Goal: Task Accomplishment & Management: Manage account settings

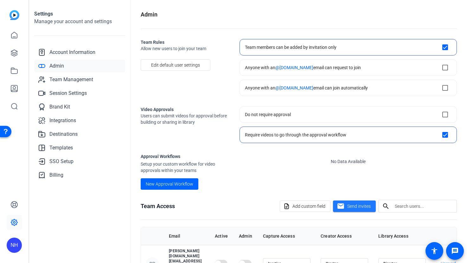
scroll to position [122, 0]
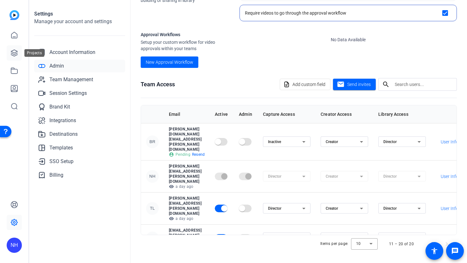
click at [14, 52] on icon at bounding box center [14, 53] width 6 height 6
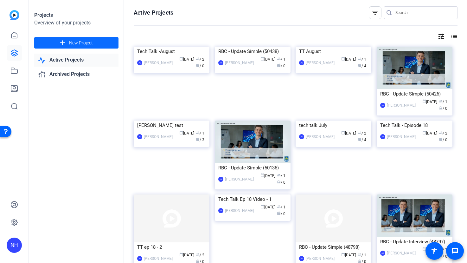
click at [82, 43] on span "New Project" at bounding box center [81, 43] width 24 height 7
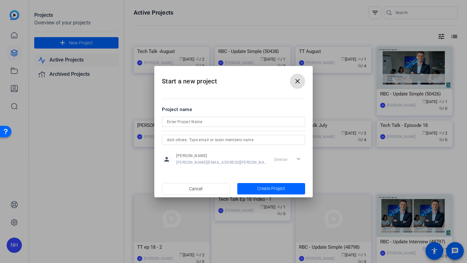
click at [209, 121] on input at bounding box center [233, 122] width 133 height 8
type input "Tech town hall 2025"
click at [279, 187] on span "Create Project" at bounding box center [271, 188] width 28 height 7
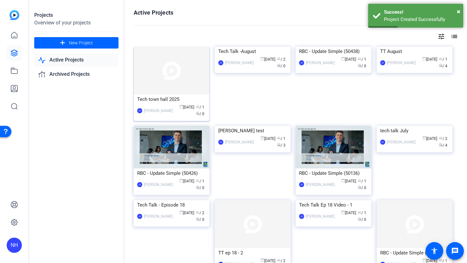
click at [168, 78] on img at bounding box center [172, 71] width 76 height 48
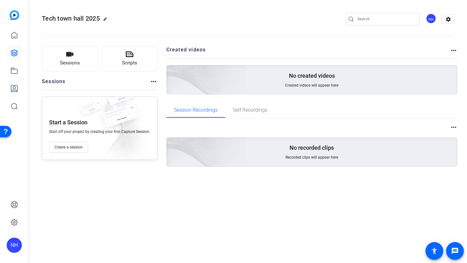
click at [208, 17] on div "Tech town hall 2025 edit NH settings" at bounding box center [248, 19] width 413 height 10
click at [68, 55] on icon "button" at bounding box center [69, 54] width 7 height 4
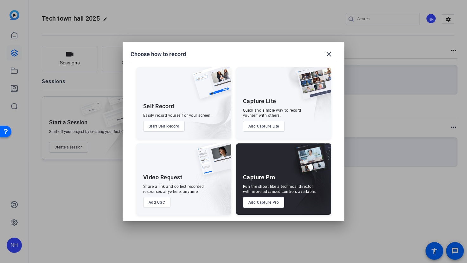
click at [158, 202] on button "Add UGC" at bounding box center [157, 202] width 28 height 11
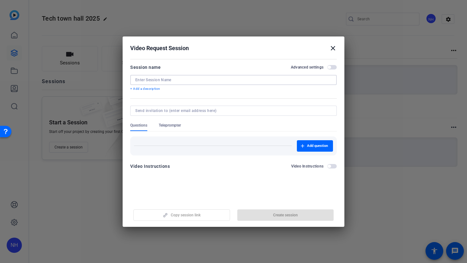
click at [193, 79] on input at bounding box center [233, 79] width 197 height 5
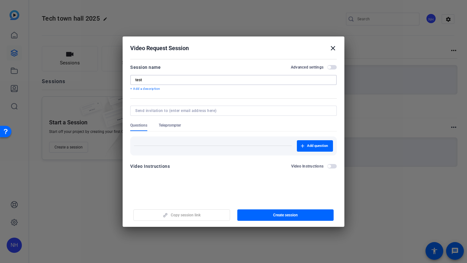
type input "test"
click at [256, 132] on div "Add question" at bounding box center [233, 144] width 207 height 24
click at [312, 146] on span "Add question" at bounding box center [317, 145] width 21 height 5
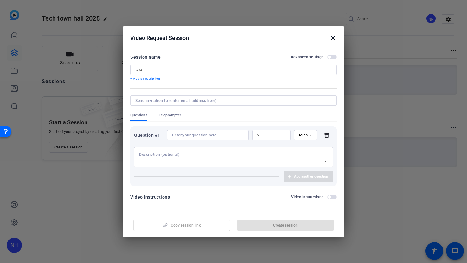
click at [305, 135] on span "Mins" at bounding box center [303, 135] width 9 height 4
click at [303, 146] on span "Sec" at bounding box center [302, 148] width 6 height 8
drag, startPoint x: 237, startPoint y: 133, endPoint x: 234, endPoint y: 132, distance: 3.9
click at [235, 132] on div "Question #1 2 Sec" at bounding box center [233, 135] width 199 height 10
type input "10"
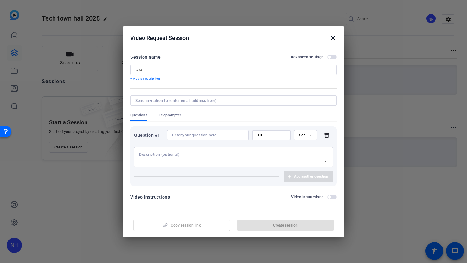
click at [223, 135] on input at bounding box center [208, 134] width 72 height 5
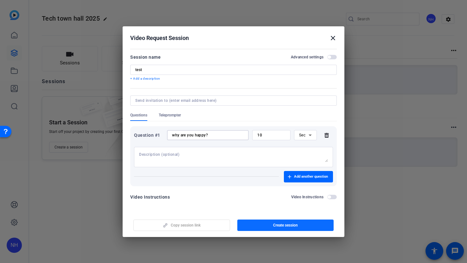
type input "why are you happy?"
click at [291, 224] on span "Create session" at bounding box center [285, 224] width 25 height 5
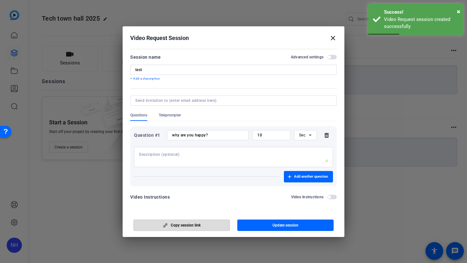
click at [187, 222] on span "Copy session link" at bounding box center [186, 224] width 30 height 5
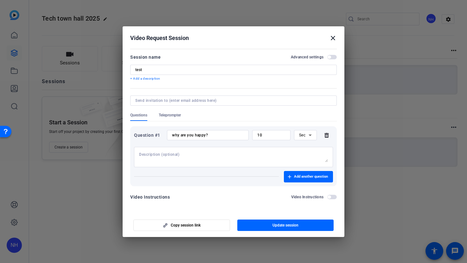
click at [332, 38] on mat-icon "close" at bounding box center [333, 38] width 8 height 8
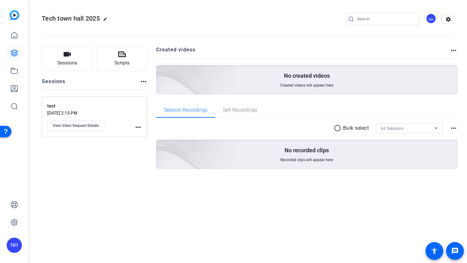
click at [104, 176] on div "Sessions Scripts Sessions more_horiz test [DATE] 2:15 PM View Video Request Det…" at bounding box center [95, 117] width 106 height 143
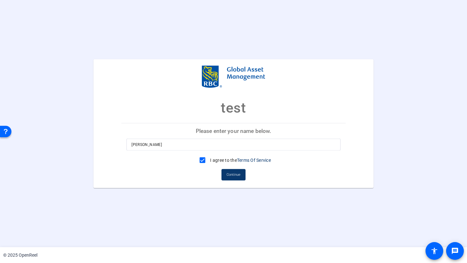
click at [230, 174] on span "Continue" at bounding box center [234, 175] width 14 height 10
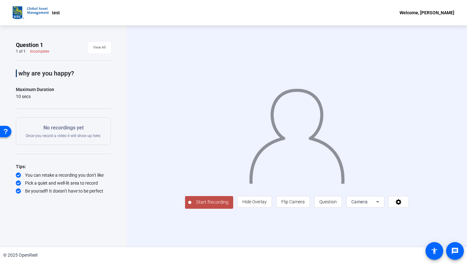
click at [191, 206] on span "Start Recording" at bounding box center [212, 201] width 42 height 7
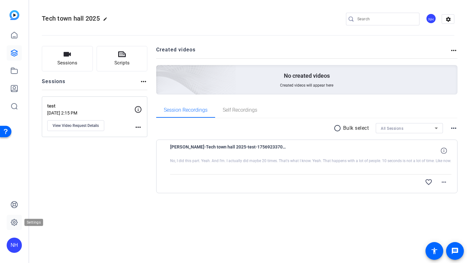
click at [11, 220] on icon at bounding box center [14, 222] width 6 height 6
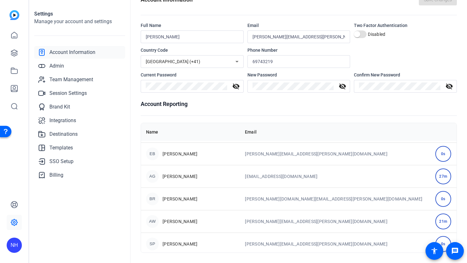
scroll to position [338, 0]
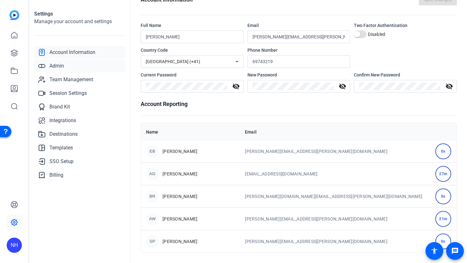
click at [74, 67] on link "Admin" at bounding box center [79, 66] width 91 height 13
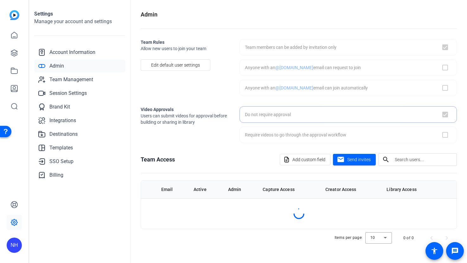
checkbox input "true"
checkbox input "false"
checkbox input "true"
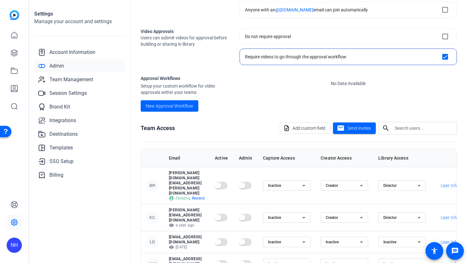
scroll to position [122, 0]
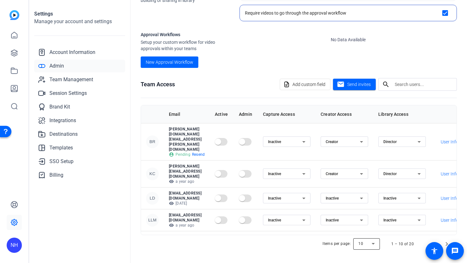
click at [373, 241] on div at bounding box center [366, 243] width 27 height 15
click at [367, 219] on mat-option "50" at bounding box center [367, 220] width 27 height 10
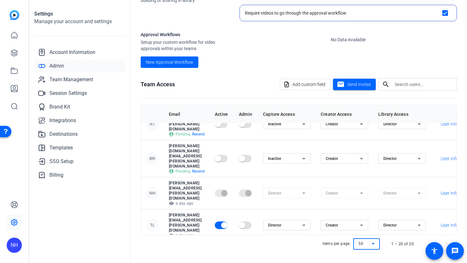
scroll to position [275, 0]
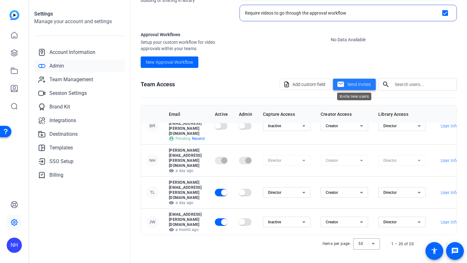
click at [361, 84] on span "Send invites" at bounding box center [358, 84] width 23 height 7
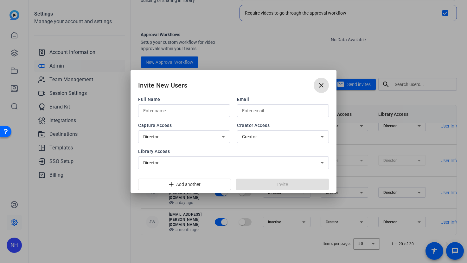
click at [273, 110] on input "text" at bounding box center [283, 111] width 82 height 8
paste input "catherineziyun.li@rbc.com"
type input "catherineziyun.li@rbc.com"
click at [182, 108] on input "text" at bounding box center [184, 111] width 82 height 8
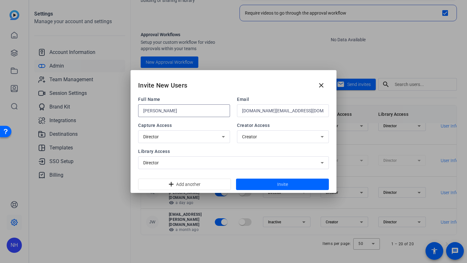
type input "Catherine Li"
click at [203, 135] on div "Director" at bounding box center [182, 137] width 79 height 8
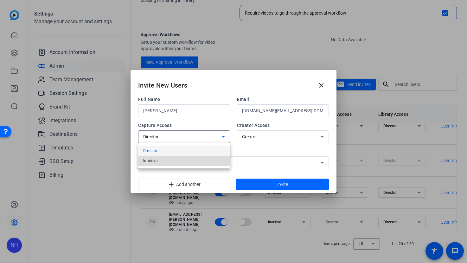
click at [177, 163] on mat-option "Inactive" at bounding box center [184, 161] width 92 height 10
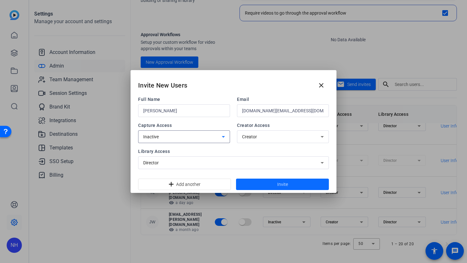
click at [287, 182] on span "Invite" at bounding box center [282, 184] width 11 height 7
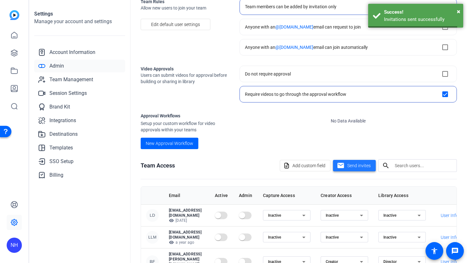
scroll to position [122, 0]
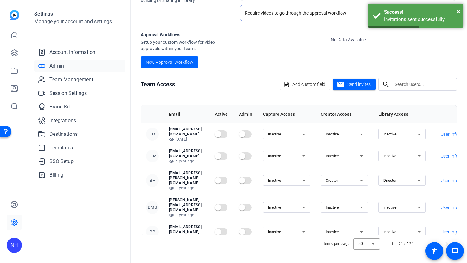
click at [263, 51] on openreel-approval-workflows-list "No Data Available" at bounding box center [348, 49] width 217 height 36
click at [14, 52] on icon at bounding box center [14, 53] width 6 height 6
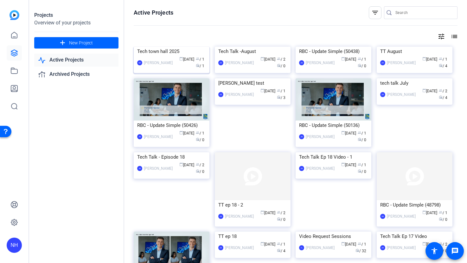
click at [159, 69] on div "NH Nancy Hanninen calendar_today Sep 03 group / 1 radio / 1" at bounding box center [171, 62] width 69 height 13
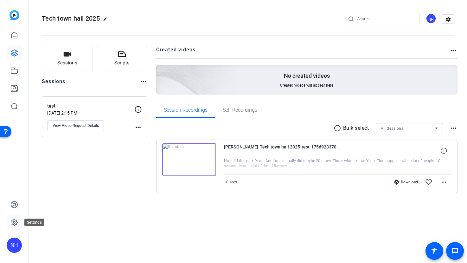
click at [10, 220] on icon at bounding box center [14, 222] width 8 height 8
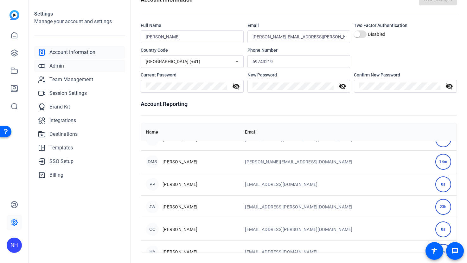
scroll to position [129, 0]
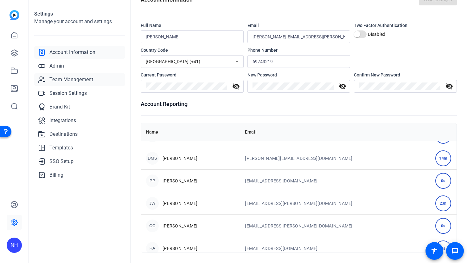
click at [71, 80] on span "Team Management" at bounding box center [71, 80] width 44 height 8
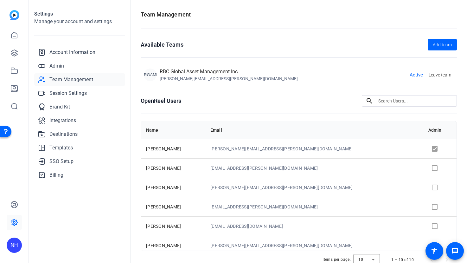
scroll to position [25, 0]
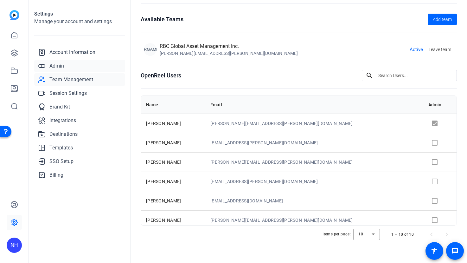
click at [60, 67] on span "Admin" at bounding box center [56, 66] width 15 height 8
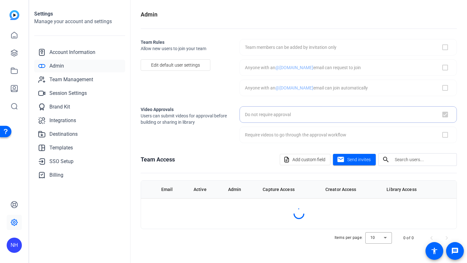
checkbox input "false"
checkbox input "true"
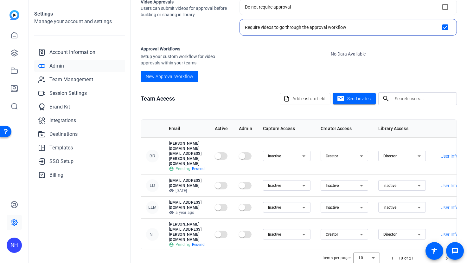
scroll to position [122, 0]
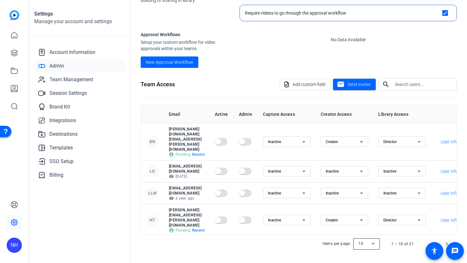
click at [371, 240] on div at bounding box center [366, 243] width 27 height 15
click at [365, 216] on mat-option "50" at bounding box center [367, 220] width 27 height 10
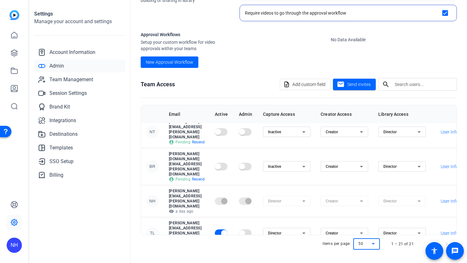
scroll to position [294, 0]
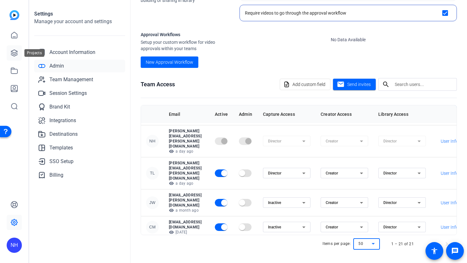
click at [12, 54] on icon at bounding box center [14, 53] width 8 height 8
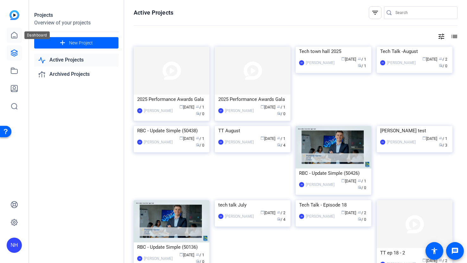
click at [13, 33] on icon at bounding box center [14, 35] width 8 height 8
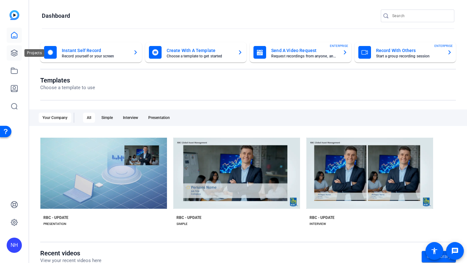
click at [13, 52] on icon at bounding box center [14, 53] width 6 height 6
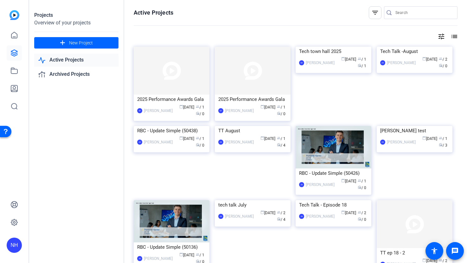
click at [324, 16] on openreel-page-title "Active Projects filter_list" at bounding box center [296, 12] width 324 height 13
click at [244, 100] on div "2025 Performance Awards Gala" at bounding box center [252, 99] width 69 height 10
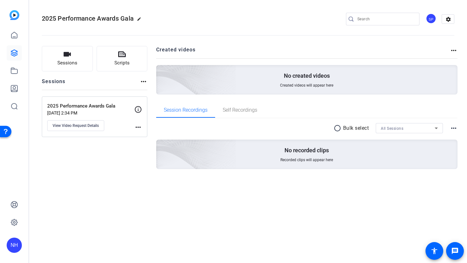
click at [431, 19] on div "SP" at bounding box center [431, 18] width 10 height 10
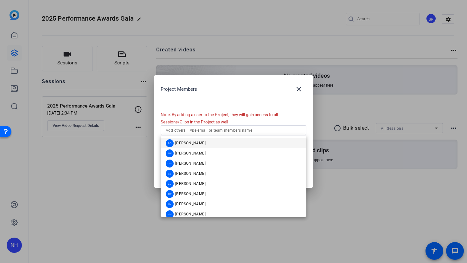
click at [233, 130] on input "text" at bounding box center [234, 130] width 136 height 8
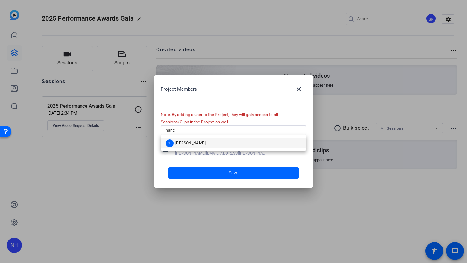
type input "nanc"
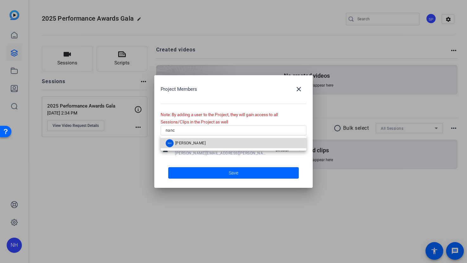
click at [192, 145] on span "[PERSON_NAME]" at bounding box center [190, 142] width 30 height 5
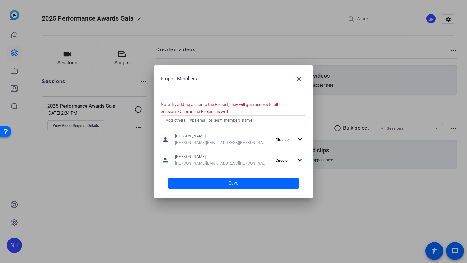
click at [223, 181] on span at bounding box center [233, 183] width 131 height 15
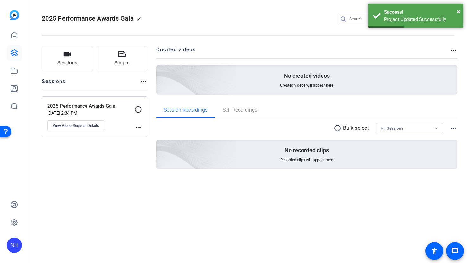
click at [98, 152] on div "Sessions Scripts Sessions more_horiz 2025 Performance Awards Gala Sep 03, 2025 …" at bounding box center [95, 117] width 106 height 143
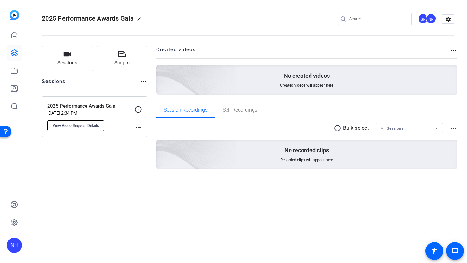
click at [74, 124] on span "View Video Request Details" at bounding box center [76, 125] width 46 height 5
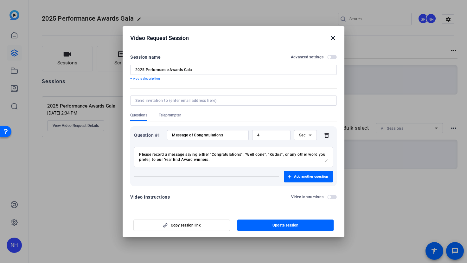
click at [334, 35] on mat-icon "close" at bounding box center [333, 38] width 8 height 8
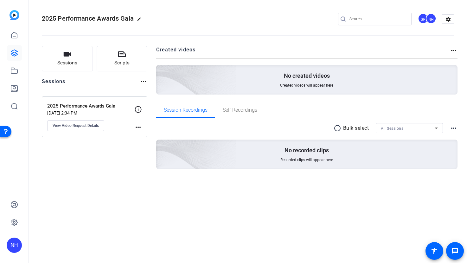
click at [101, 186] on div "Sessions Scripts Sessions more_horiz 2025 Performance Awards Gala Sep 03, 2025 …" at bounding box center [95, 117] width 106 height 143
